Goal: Find specific page/section: Find specific page/section

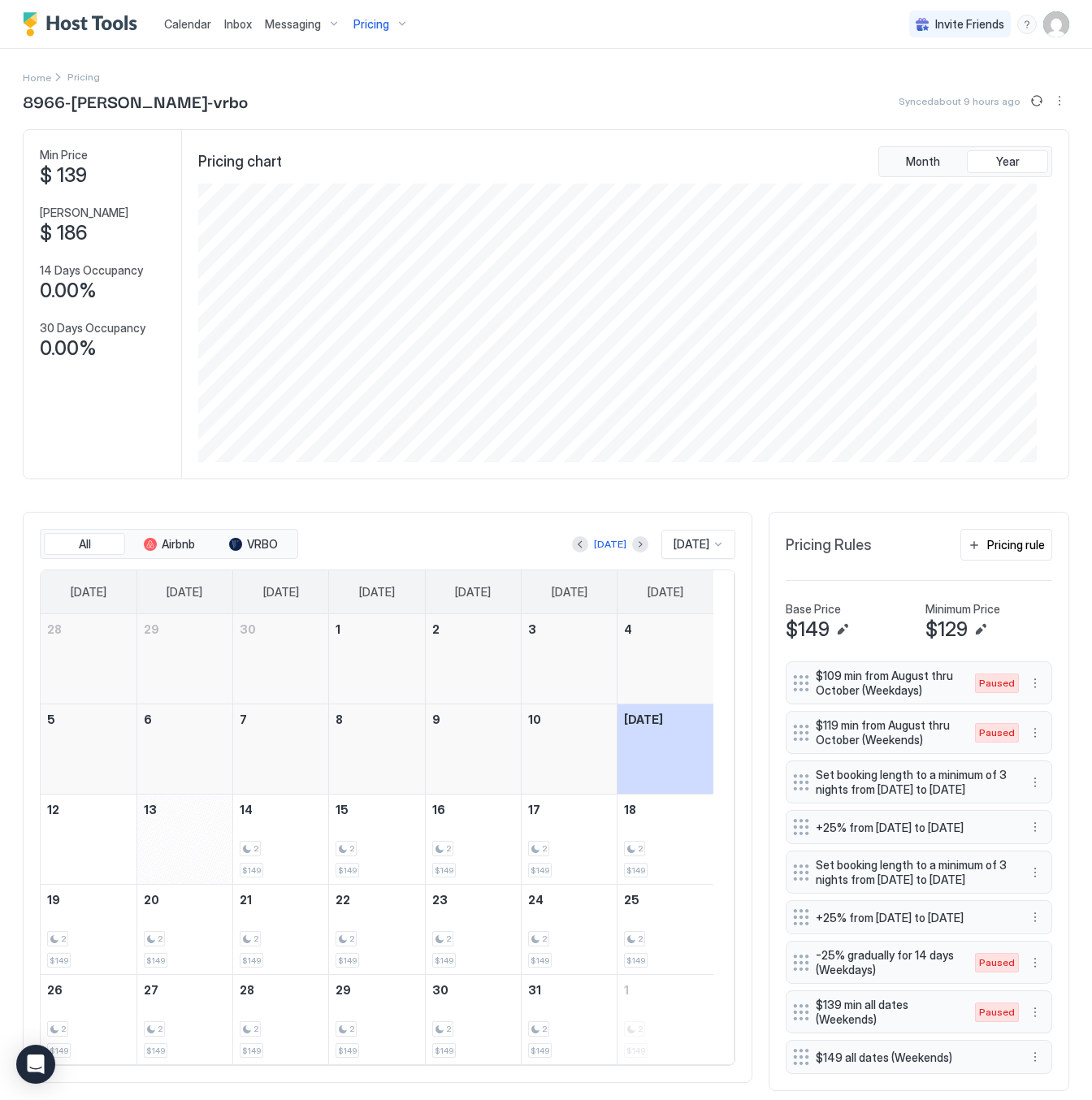
click at [371, 17] on span "Pricing" at bounding box center [371, 25] width 36 height 15
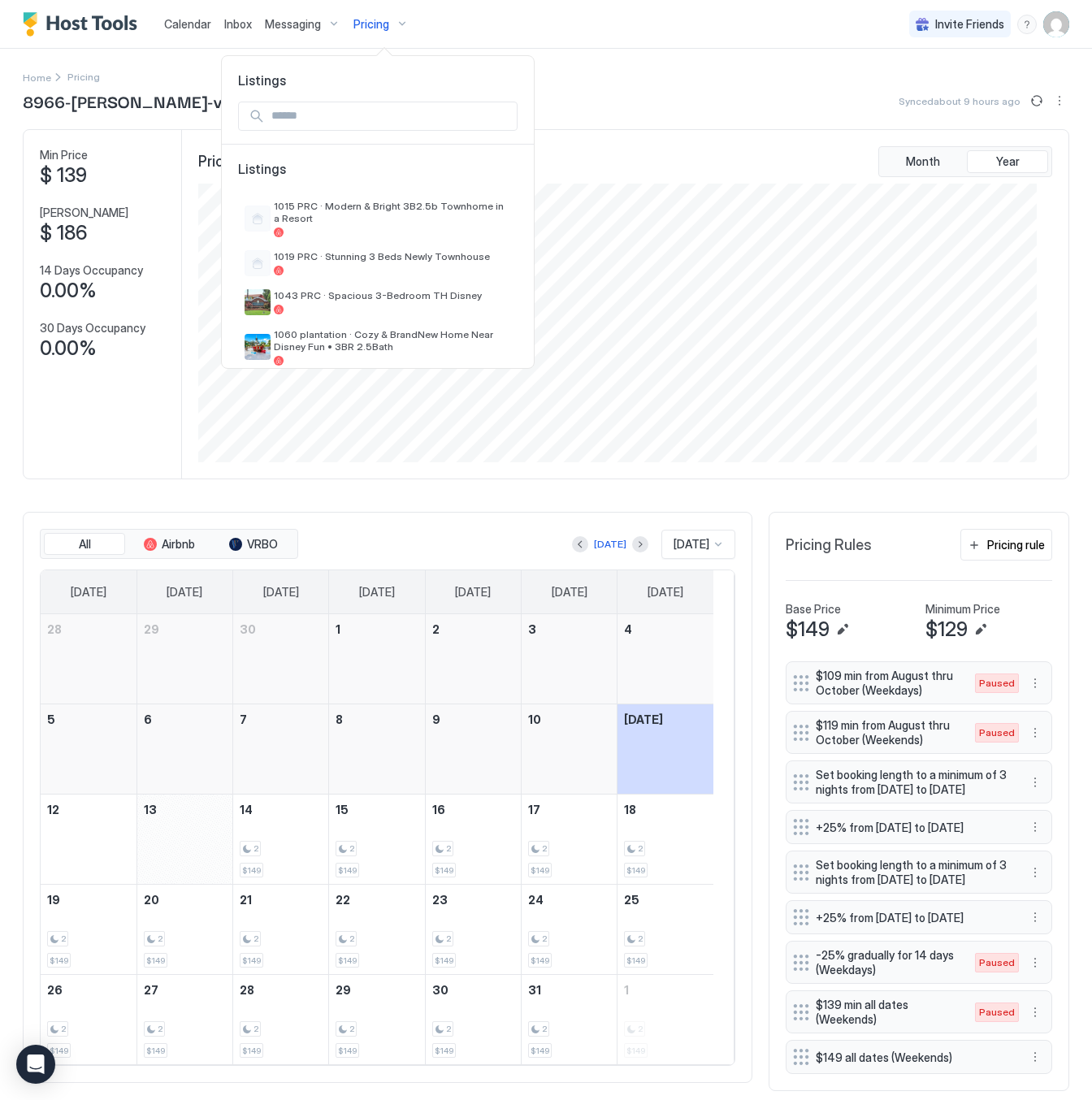
click at [334, 110] on input "Input Field" at bounding box center [391, 116] width 252 height 27
click at [332, 110] on input "Input Field" at bounding box center [391, 116] width 252 height 27
click at [318, 113] on input "Input Field" at bounding box center [391, 116] width 252 height 27
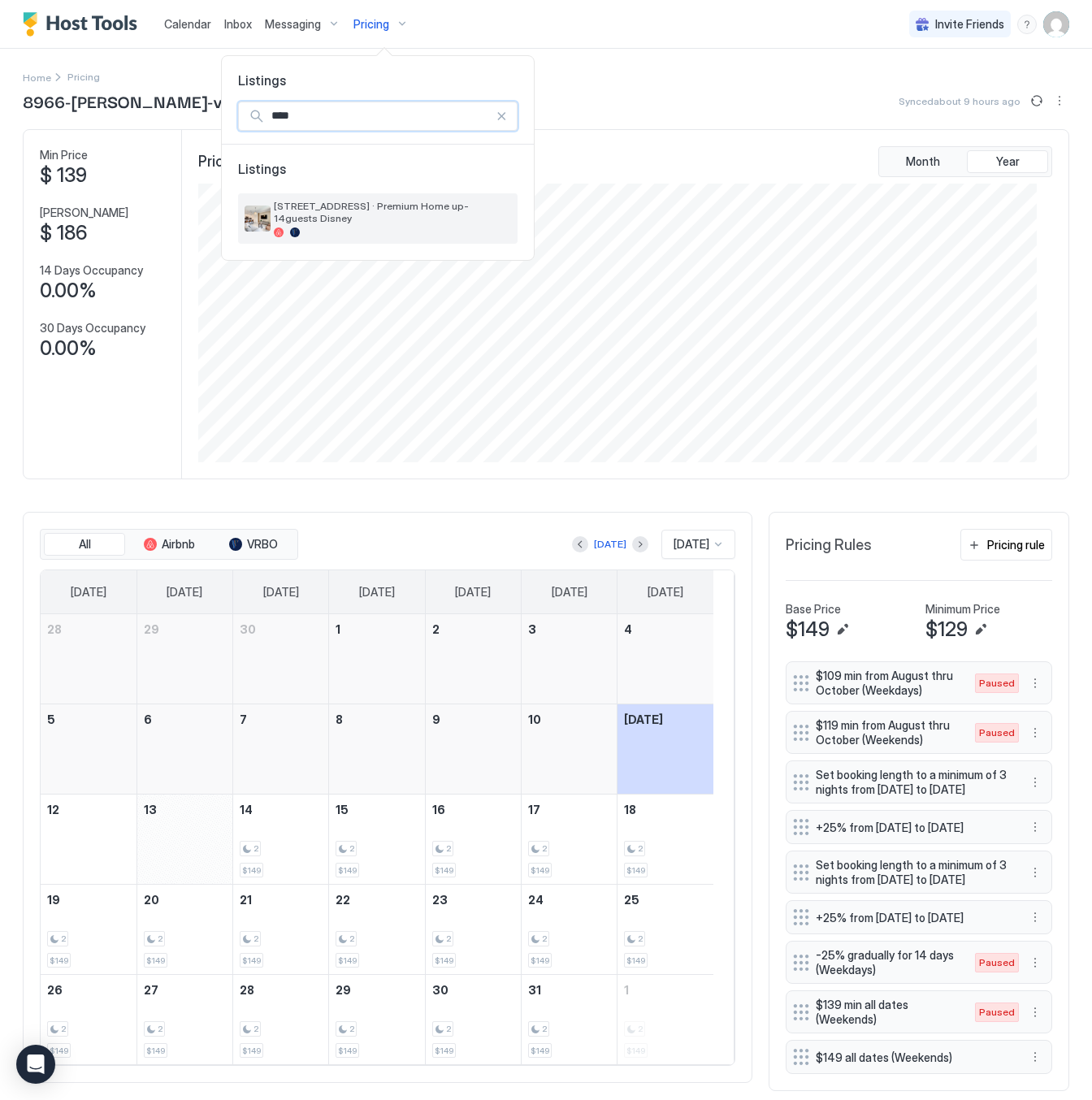
type input "****"
click at [385, 227] on div at bounding box center [393, 232] width 237 height 10
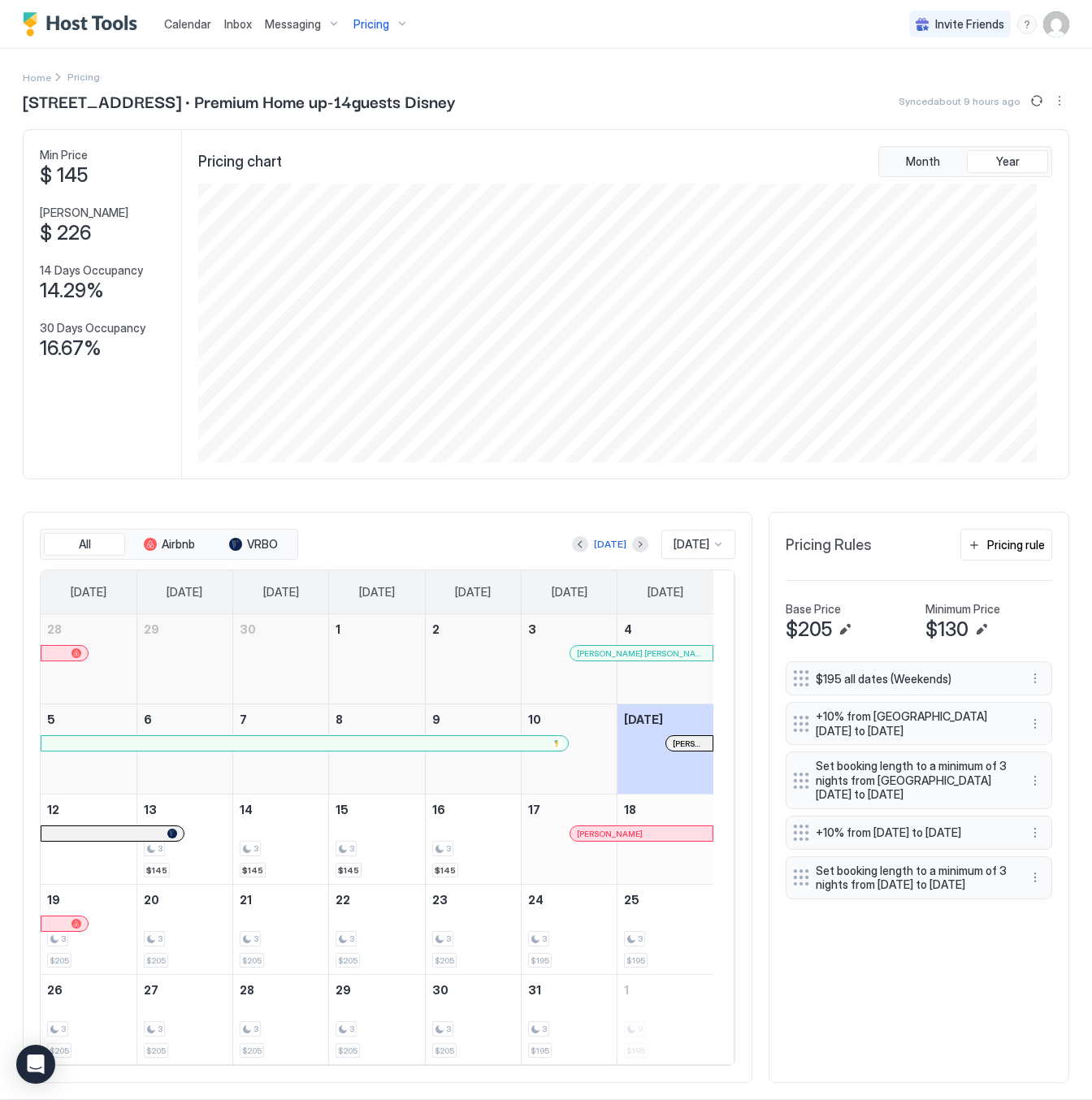
click at [157, 838] on div at bounding box center [111, 833] width 129 height 10
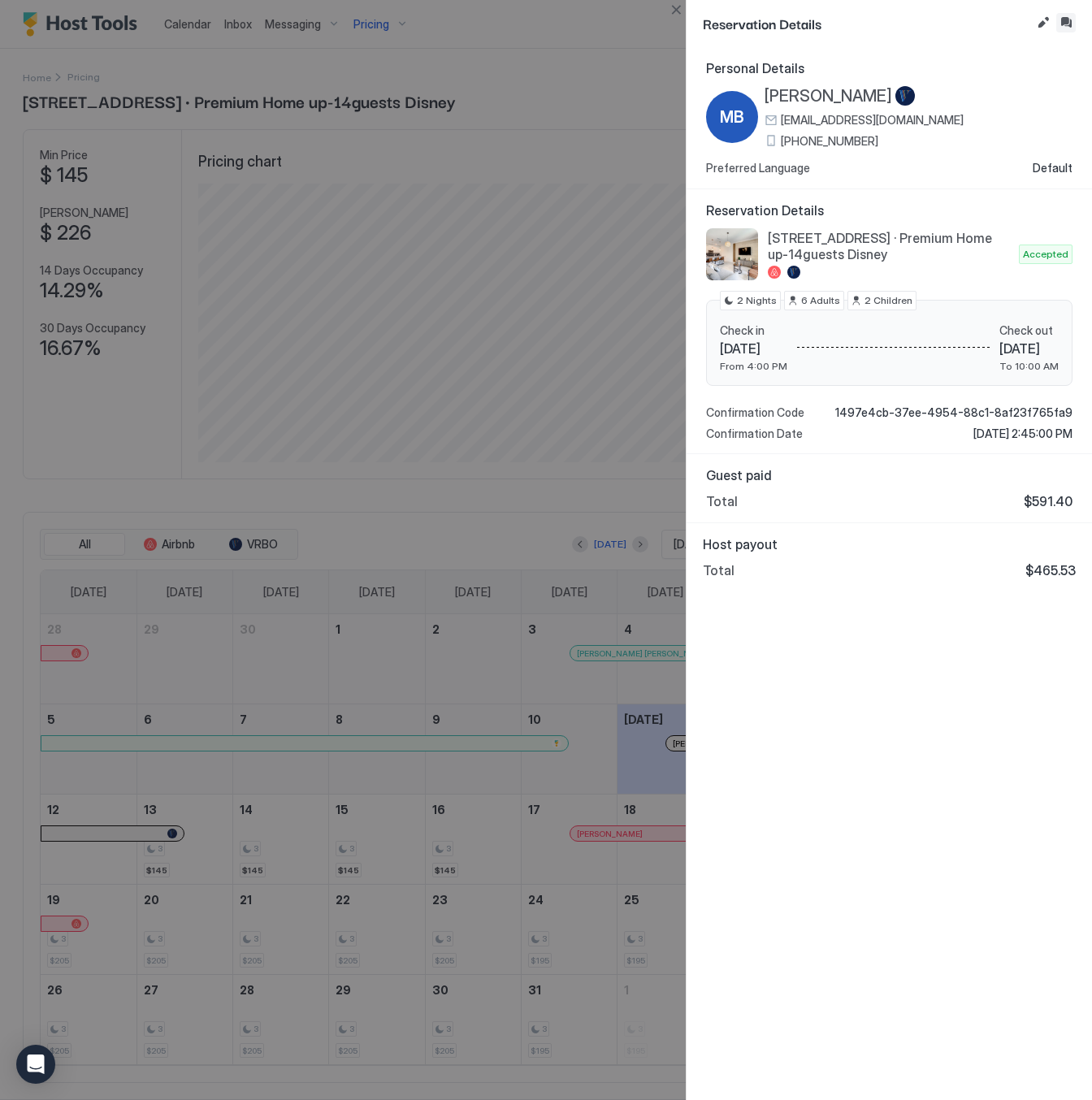
click at [1066, 20] on button "Inbox" at bounding box center [1066, 22] width 19 height 19
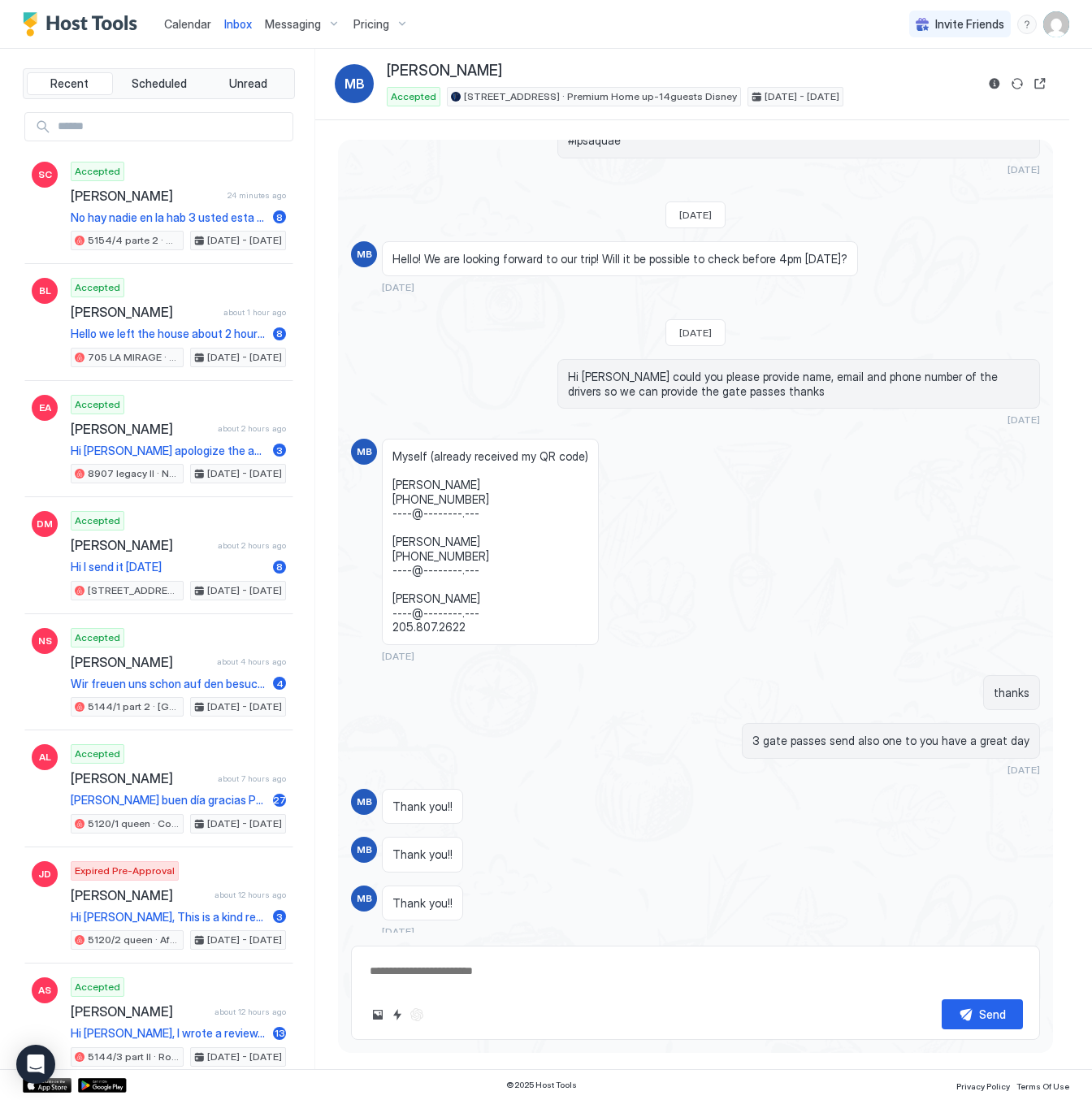
scroll to position [503, 0]
